Goal: Task Accomplishment & Management: Complete application form

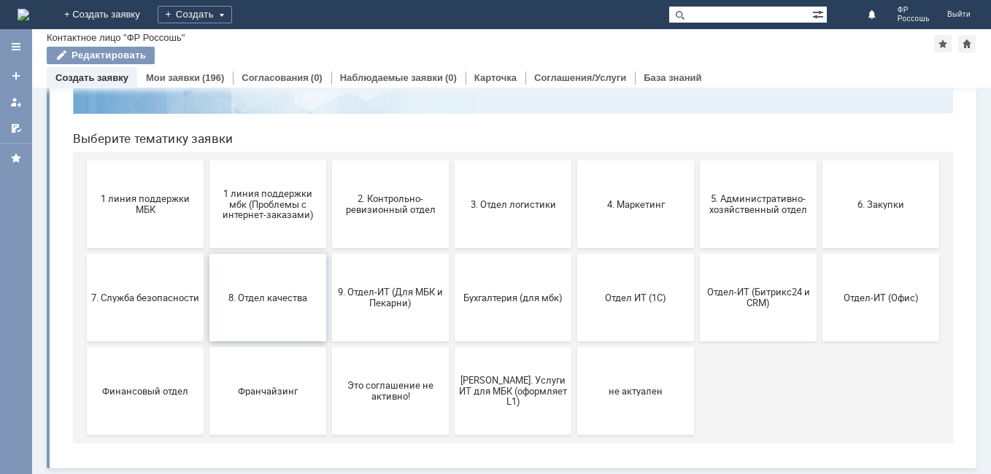
scroll to position [120, 0]
click at [137, 208] on span "1 линия поддержки МБК" at bounding box center [145, 204] width 108 height 22
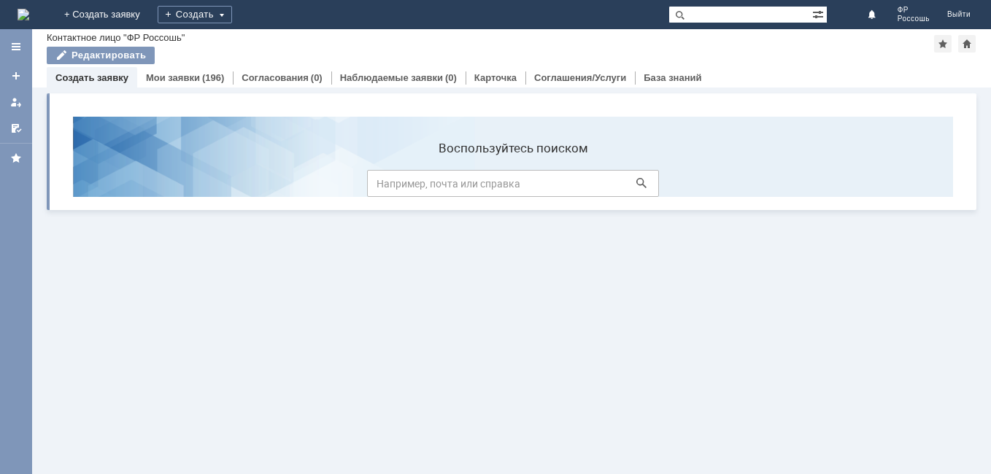
scroll to position [0, 0]
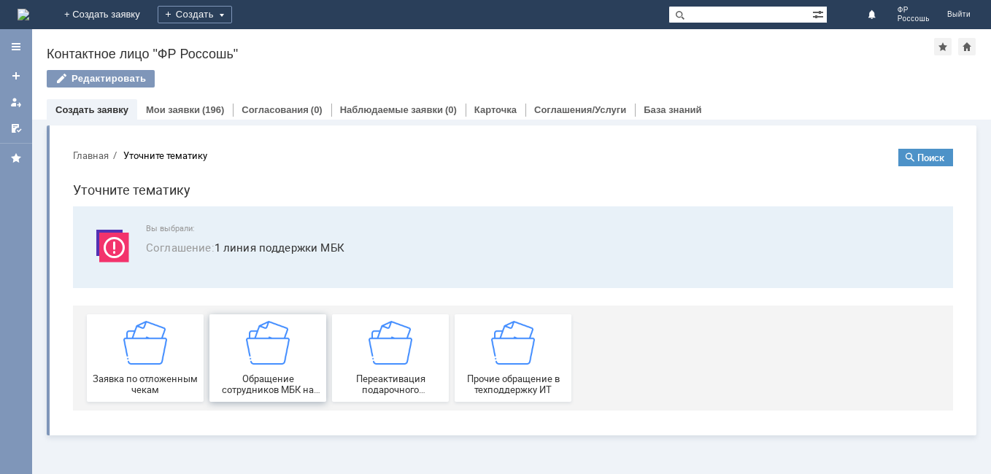
click at [261, 373] on div "Обращение сотрудников МБК на недоступность тех. поддержки" at bounding box center [268, 358] width 108 height 74
click at [533, 361] on img at bounding box center [513, 343] width 44 height 44
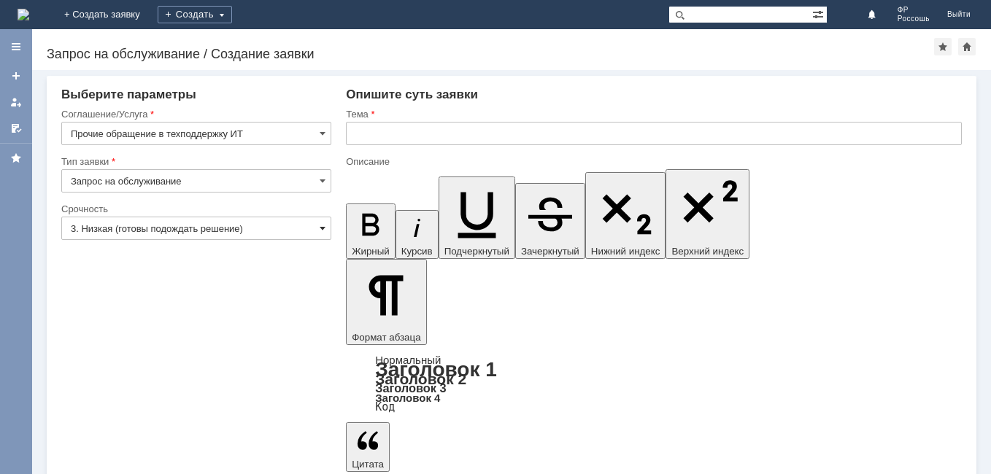
click at [325, 223] on span at bounding box center [323, 229] width 6 height 12
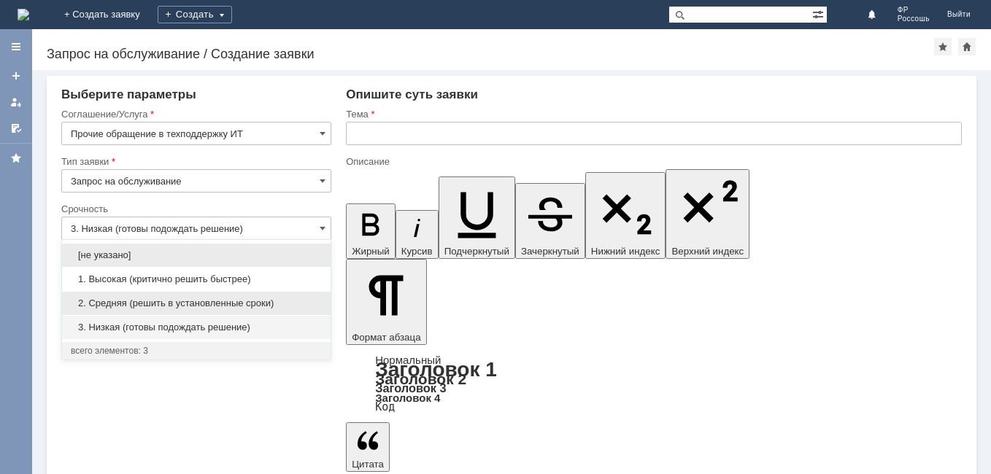
click at [212, 301] on span "2. Средняя (решить в установленные сроки)" at bounding box center [196, 304] width 251 height 12
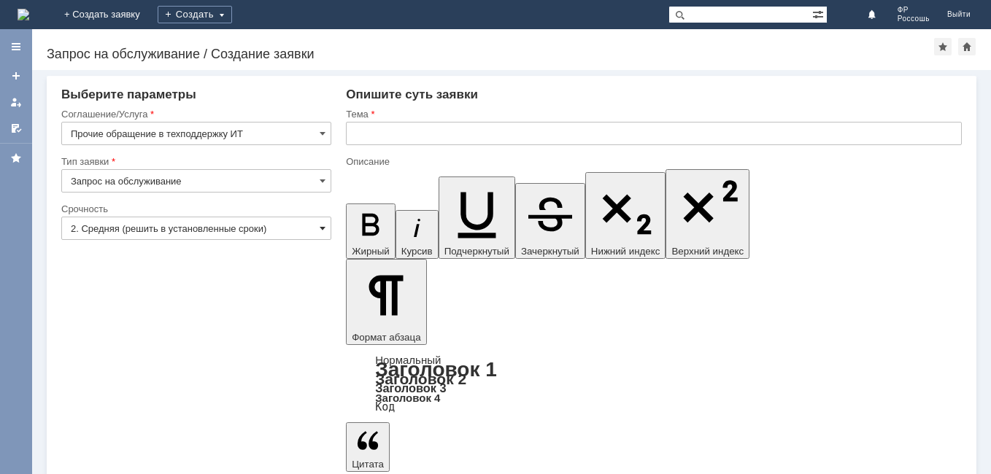
click at [325, 228] on span at bounding box center [323, 229] width 6 height 12
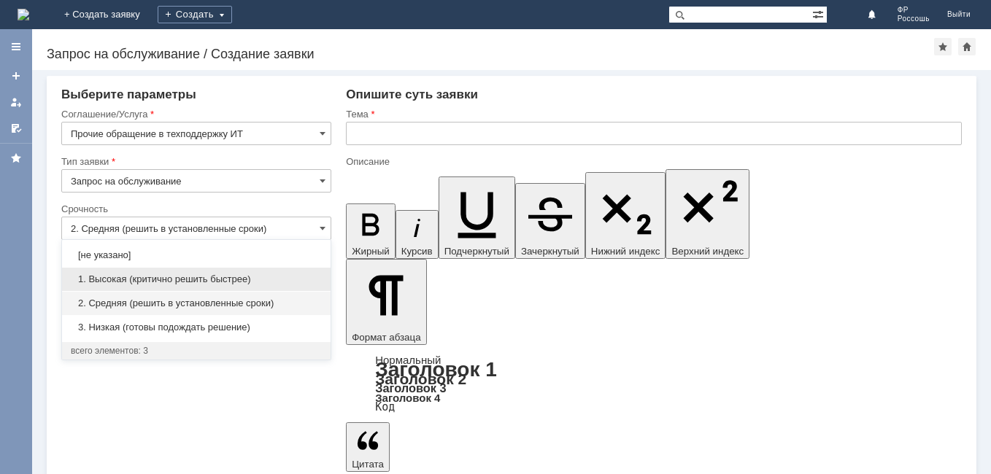
click at [220, 282] on span "1. Высокая (критично решить быстрее)" at bounding box center [196, 280] width 251 height 12
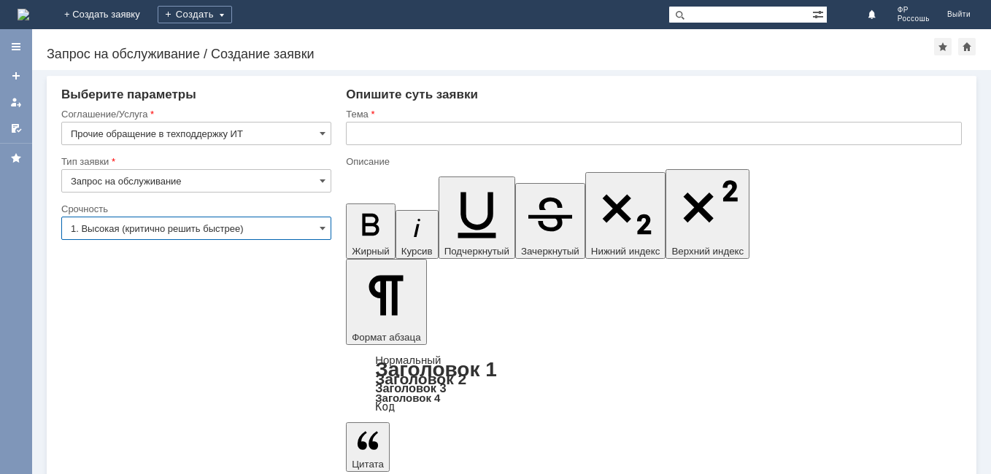
type input "1. Высокая (критично решить быстрее)"
click at [320, 176] on span at bounding box center [323, 181] width 6 height 12
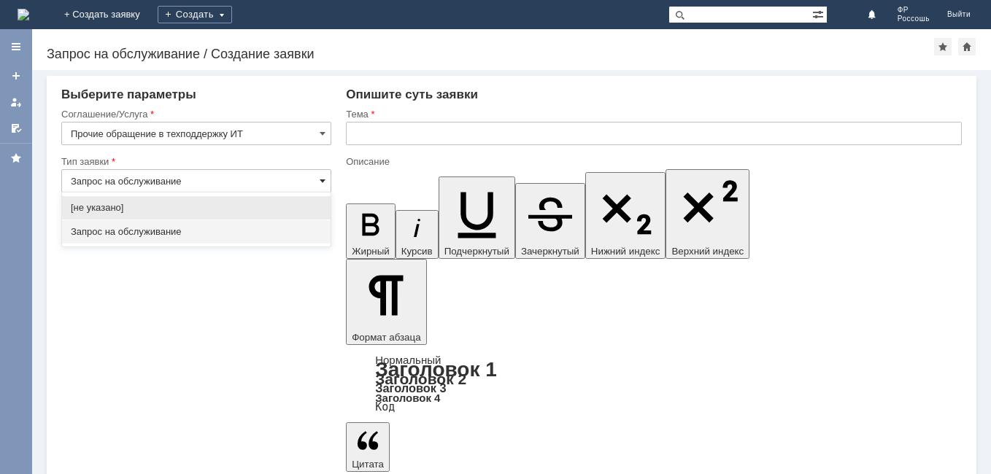
click at [320, 176] on span at bounding box center [323, 181] width 6 height 12
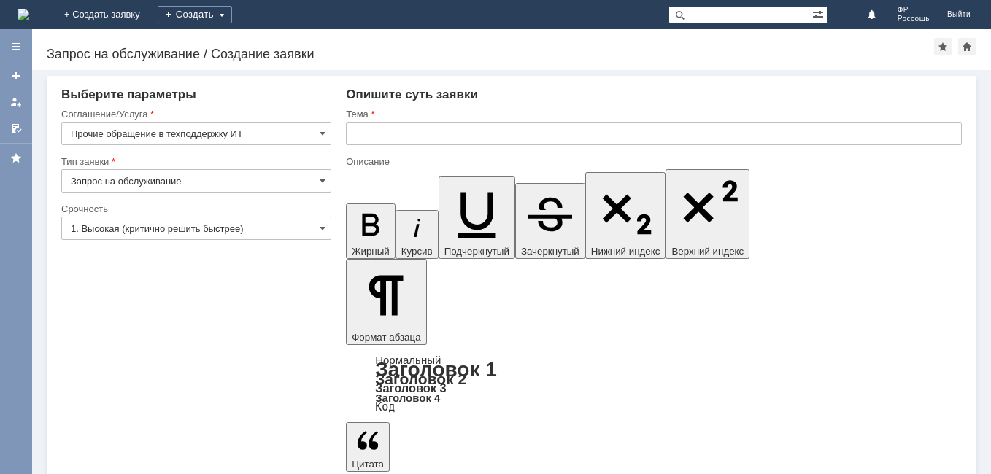
type input "Запрос на обслуживание"
click at [326, 133] on span at bounding box center [323, 134] width 6 height 12
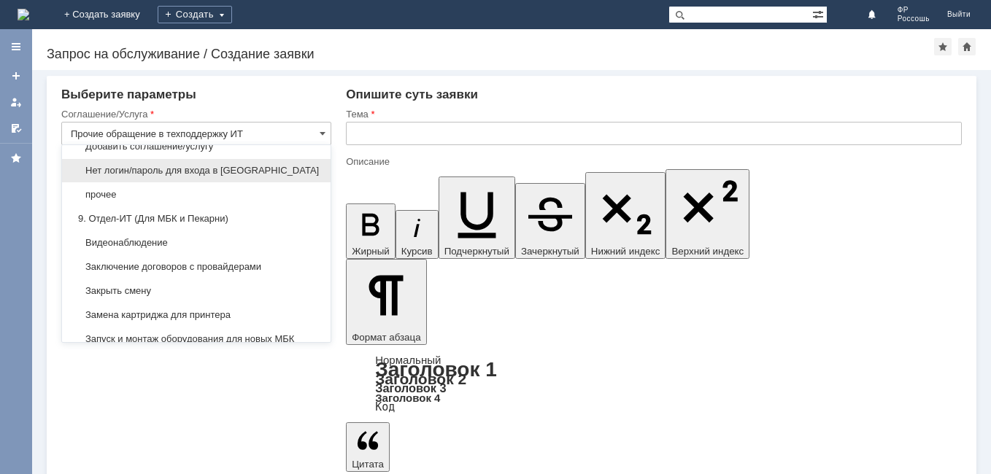
scroll to position [1302, 0]
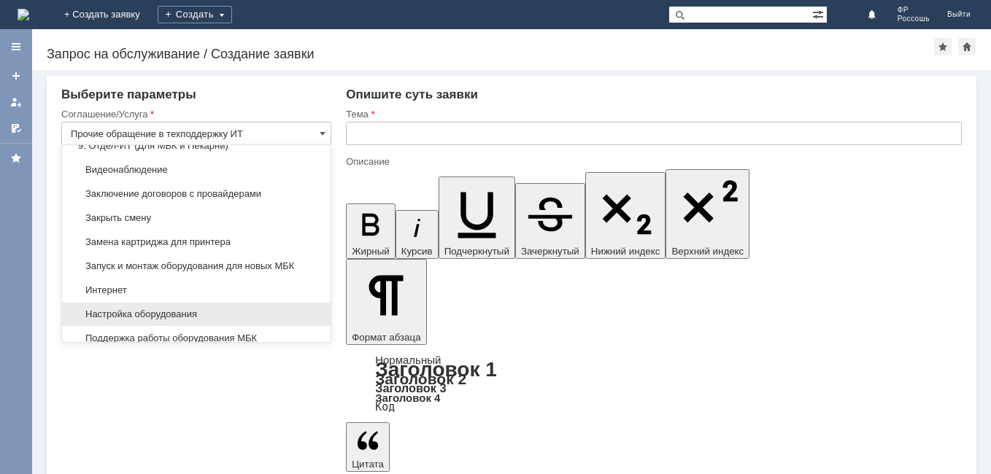
click at [248, 326] on div "Настройка оборудования" at bounding box center [196, 314] width 269 height 23
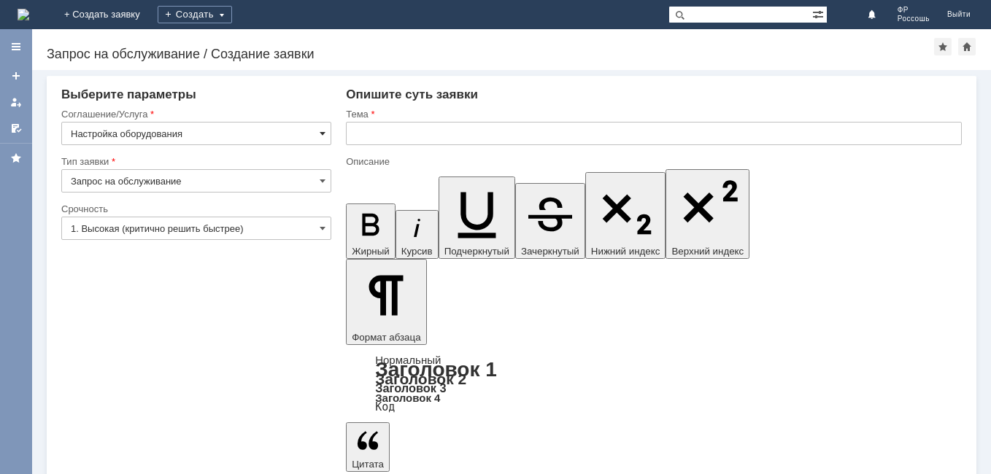
click at [325, 135] on span at bounding box center [323, 134] width 6 height 12
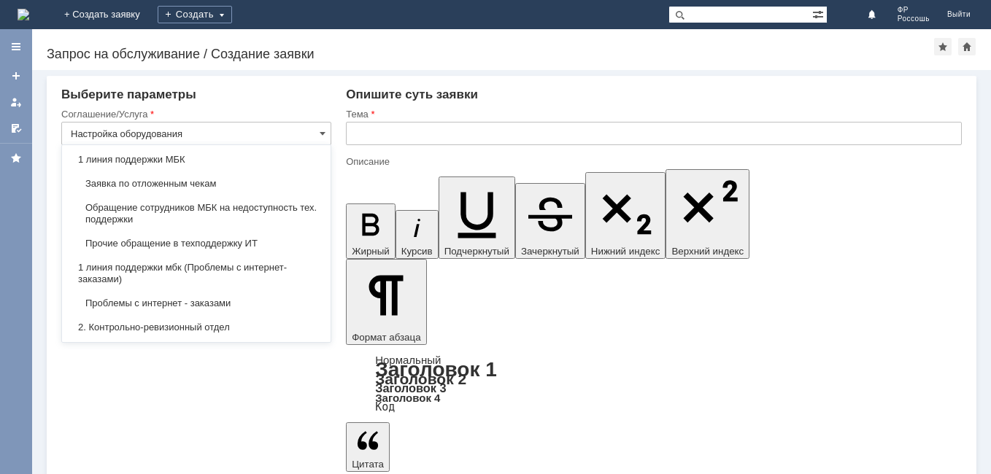
scroll to position [0, 0]
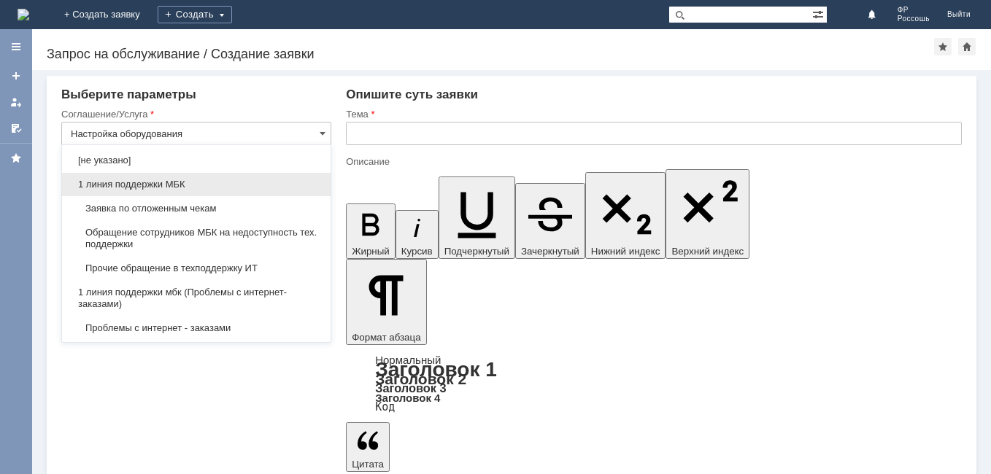
click at [169, 188] on span "1 линия поддержки МБК" at bounding box center [196, 185] width 251 height 12
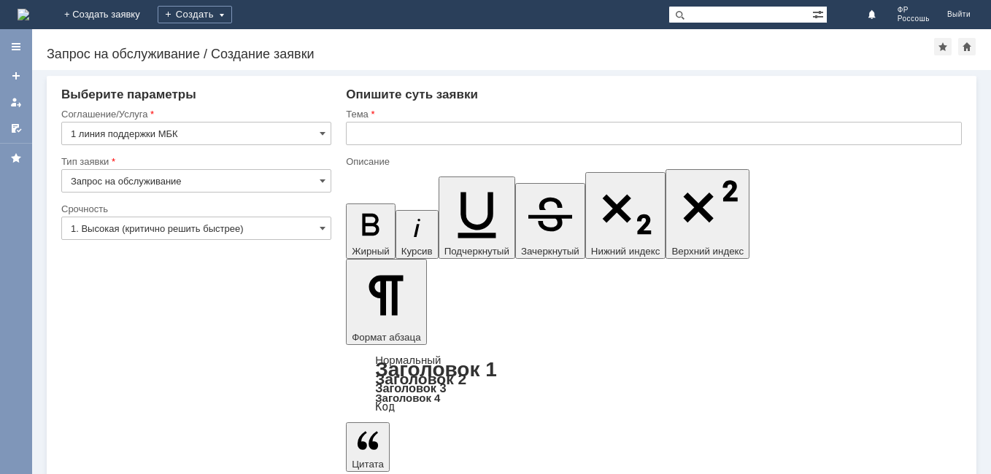
type input "1 линия поддержки МБК"
click at [360, 138] on input "text" at bounding box center [654, 133] width 616 height 23
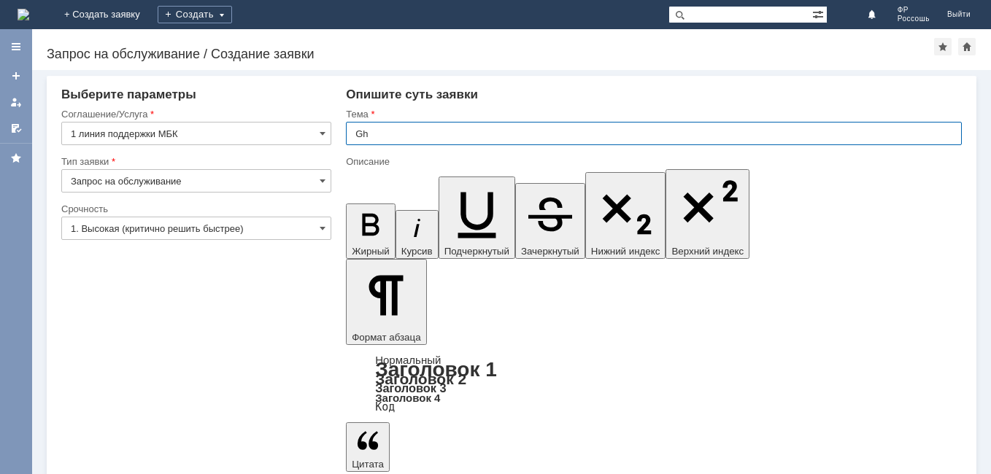
type input "G"
type input "Проблема с печатью этикетки"
